Goal: Task Accomplishment & Management: Use online tool/utility

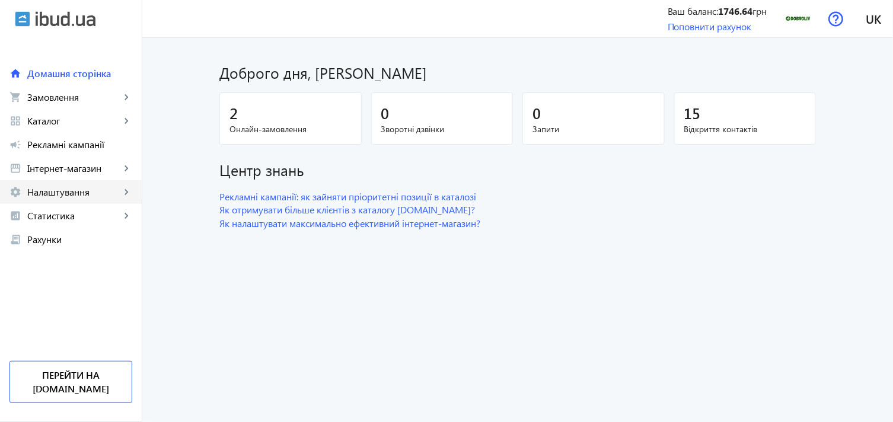
click at [76, 191] on span "Налаштування" at bounding box center [73, 192] width 93 height 12
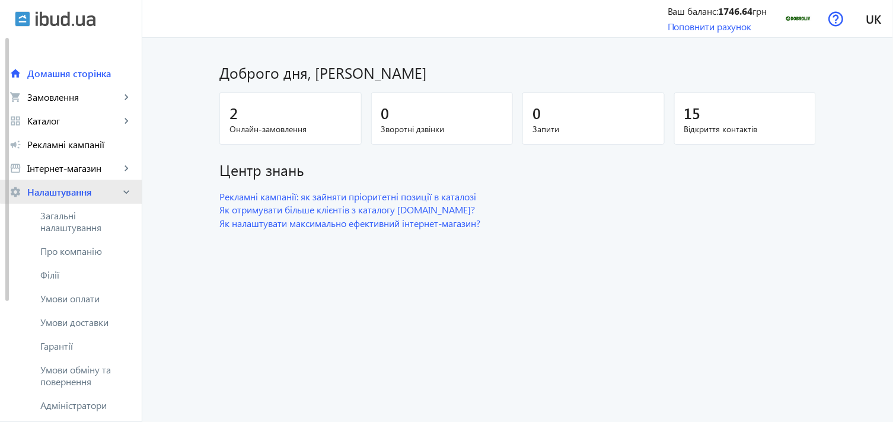
click at [78, 186] on span "Налаштування" at bounding box center [73, 192] width 93 height 12
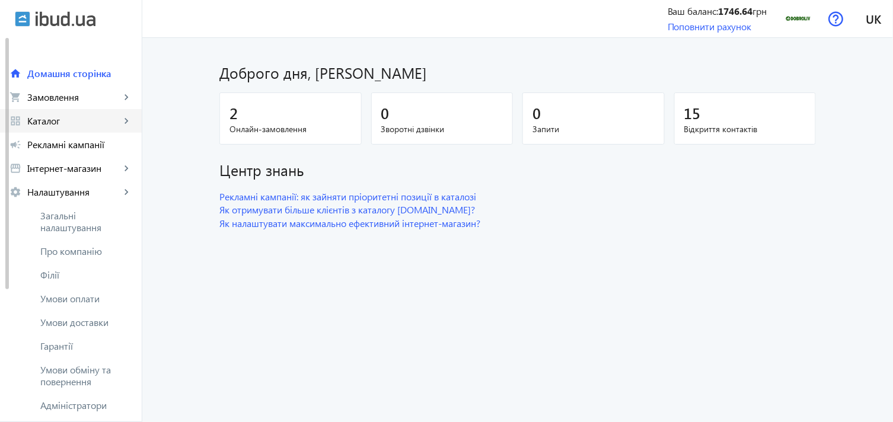
click at [91, 131] on link "grid_view Каталог keyboard_arrow_right" at bounding box center [71, 121] width 142 height 24
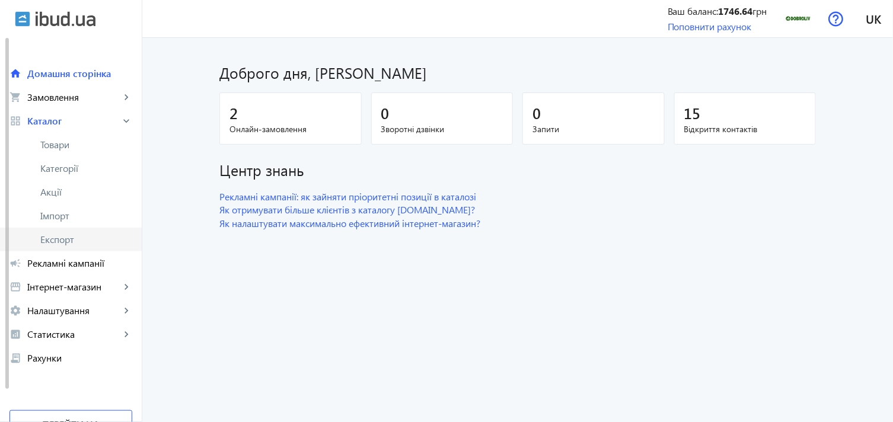
click at [78, 236] on span "Експорт" at bounding box center [86, 240] width 92 height 12
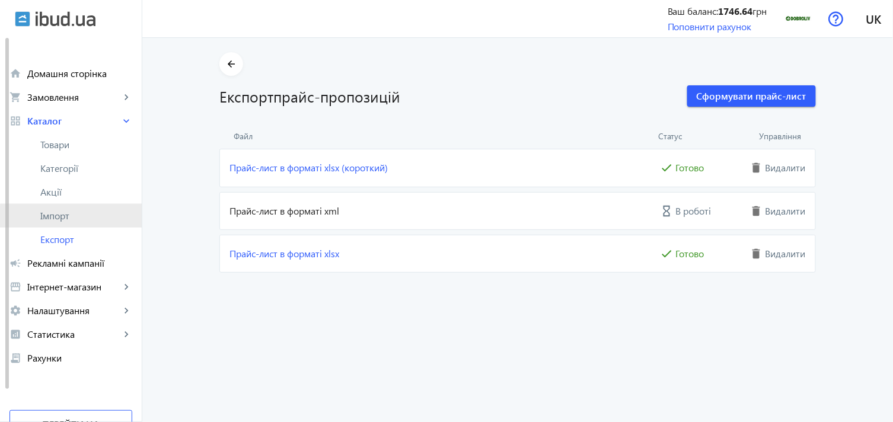
click at [77, 219] on span "Імпорт" at bounding box center [86, 216] width 92 height 12
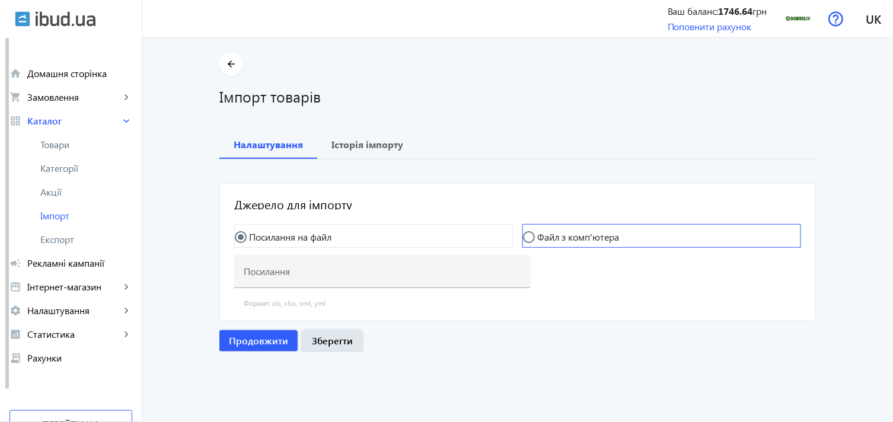
click at [540, 228] on mat-radio-button "Файл з комп'ютера" at bounding box center [662, 236] width 279 height 24
click at [529, 238] on input "Файл з комп'ютера" at bounding box center [535, 243] width 24 height 24
radio input "true"
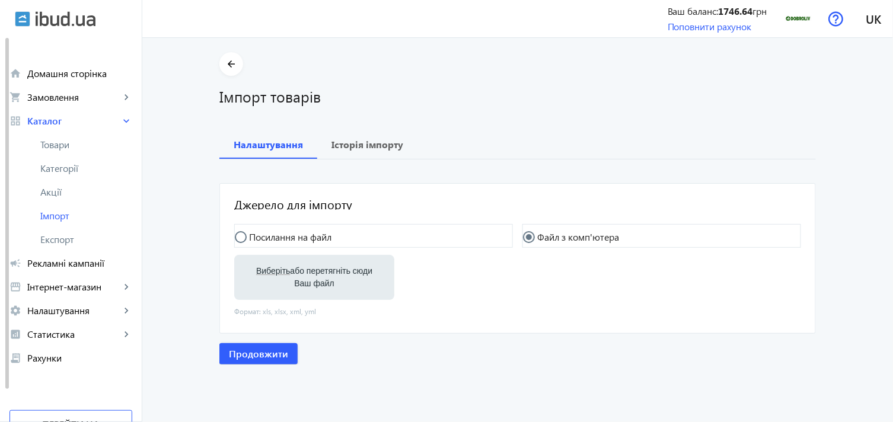
click at [254, 278] on label "Виберіть або перетягніть сюди Ваш файл" at bounding box center [314, 277] width 141 height 33
click at [254, 278] on input "Виберіть або перетягніть сюди Ваш файл" at bounding box center [314, 279] width 141 height 14
type input "C:\fakepath\dobroliv-6-2025-09-16-07-43.xlsx"
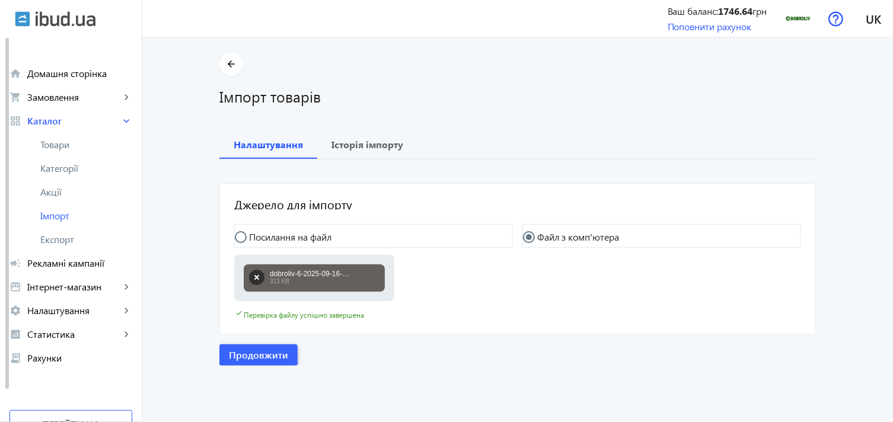
click at [257, 355] on span "Продовжити" at bounding box center [258, 355] width 59 height 13
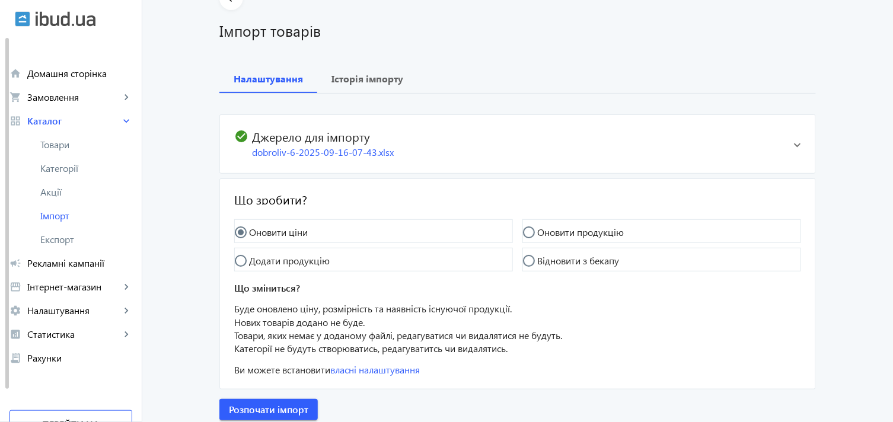
scroll to position [107, 0]
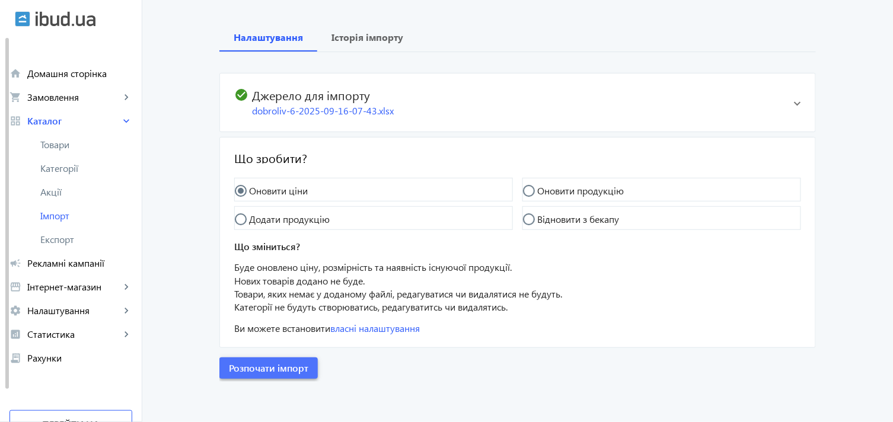
click at [280, 364] on span "Розпочати імпорт" at bounding box center [268, 368] width 79 height 13
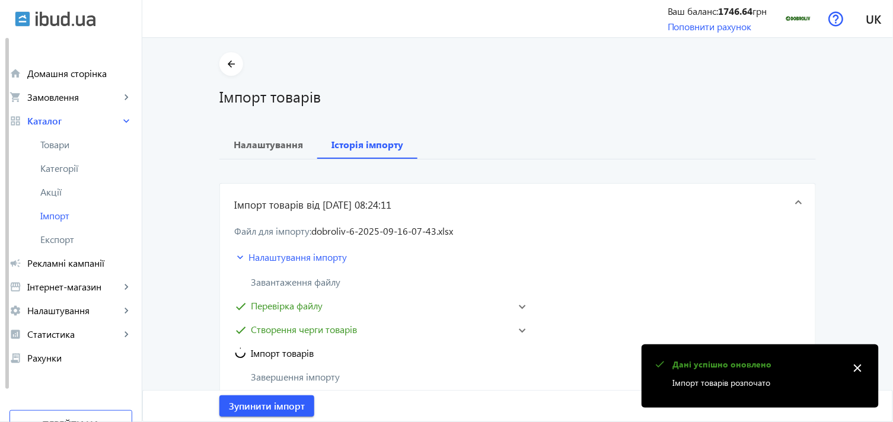
scroll to position [198, 0]
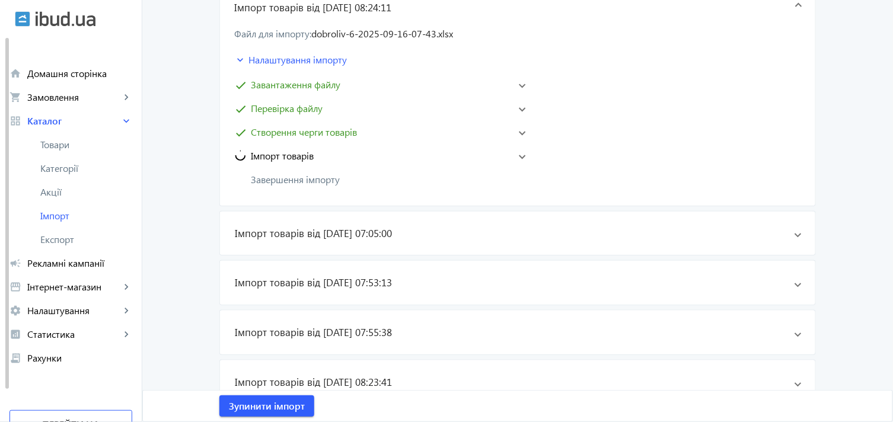
click at [511, 157] on span "Імпорт товарів" at bounding box center [376, 156] width 285 height 14
